Goal: Find specific page/section: Find specific page/section

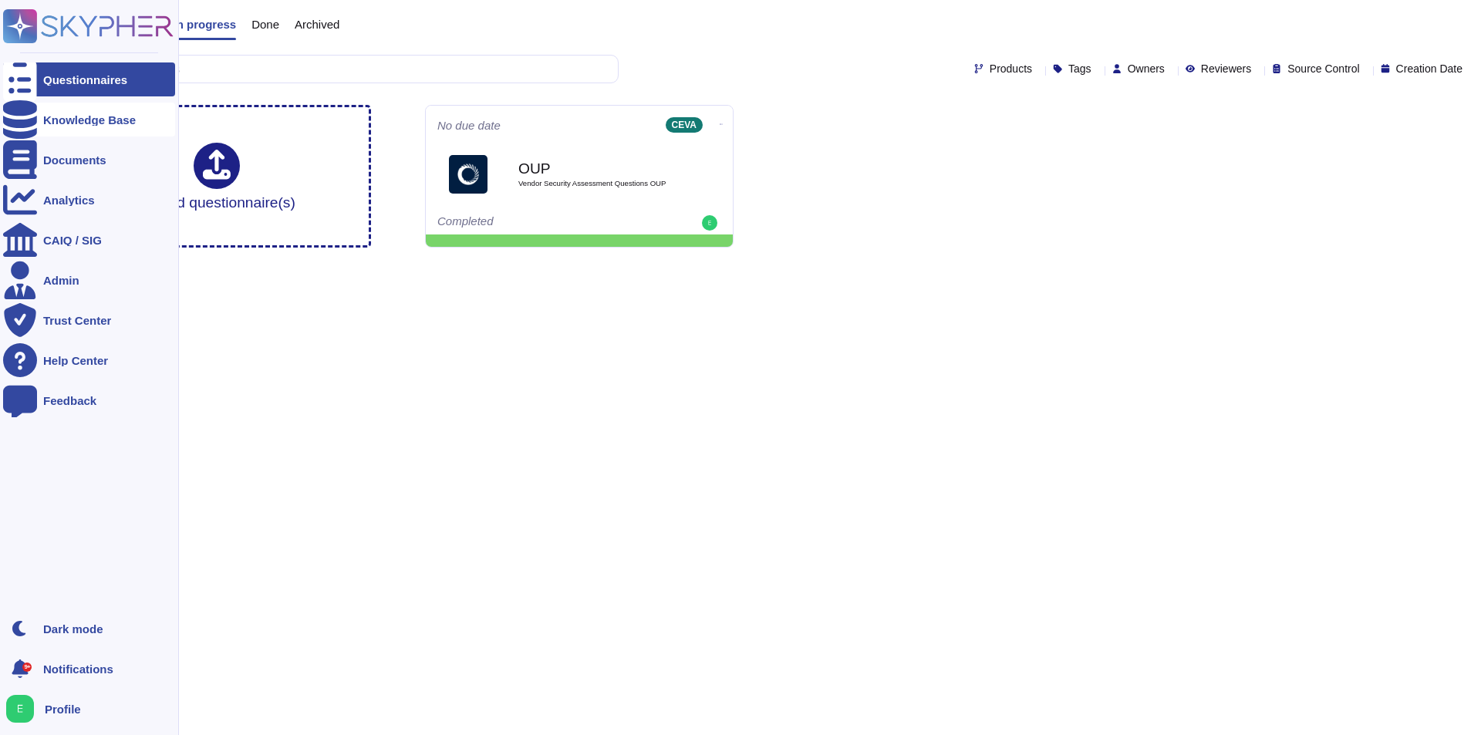
click at [21, 125] on icon at bounding box center [20, 119] width 34 height 39
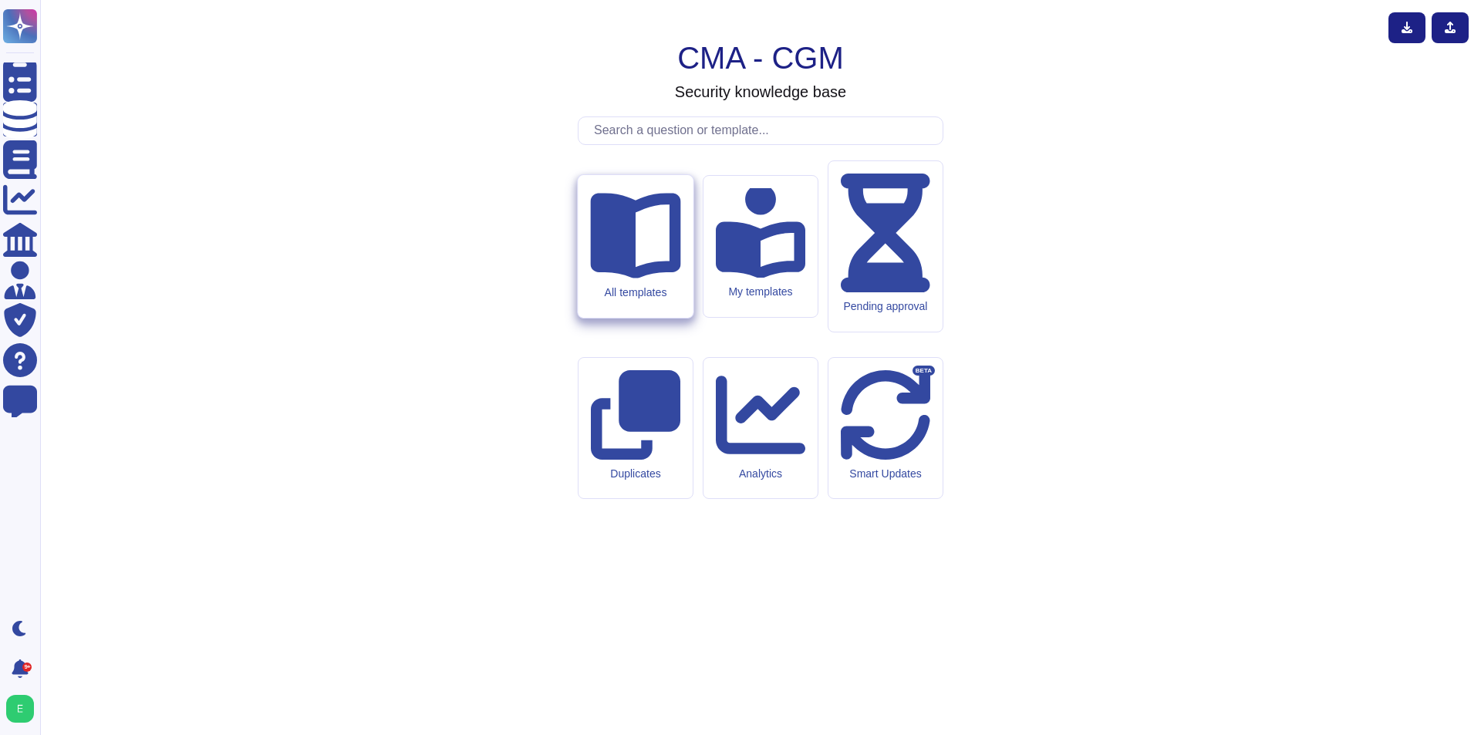
click at [609, 318] on div "All templates" at bounding box center [635, 246] width 115 height 143
